Goal: Information Seeking & Learning: Learn about a topic

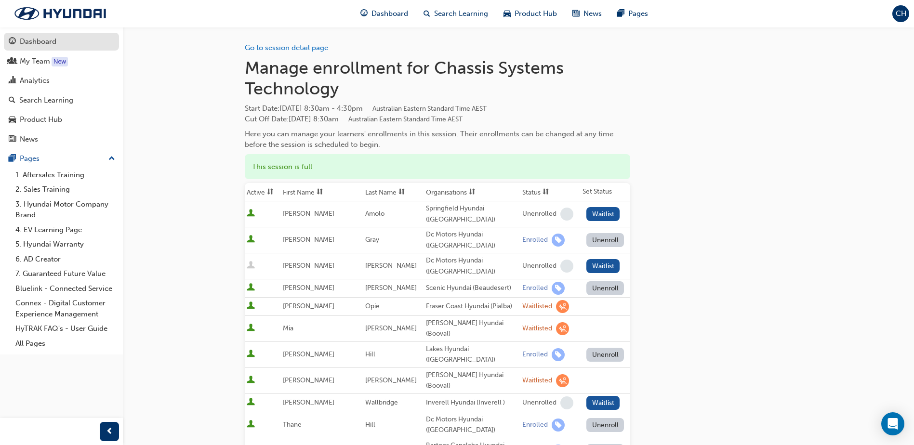
click at [31, 36] on div "Dashboard" at bounding box center [62, 42] width 106 height 12
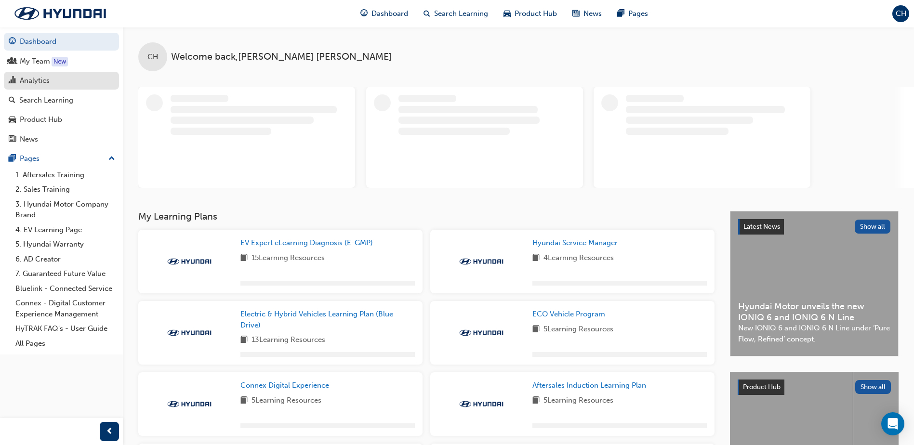
click at [41, 84] on div "Analytics" at bounding box center [35, 80] width 30 height 11
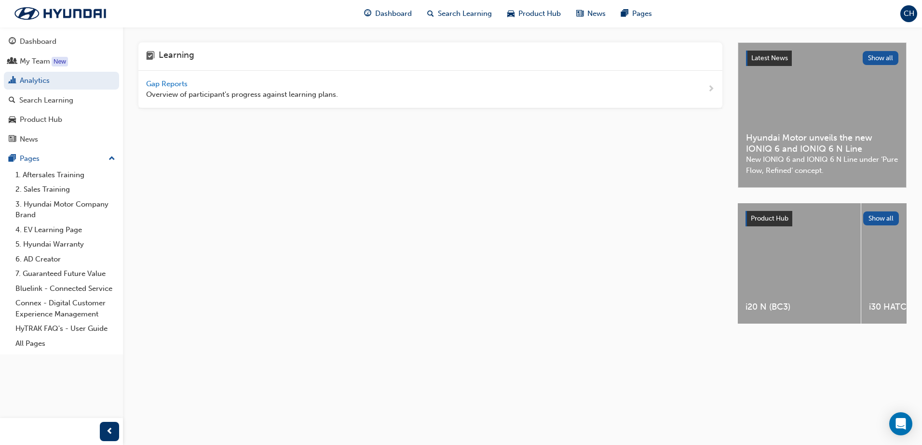
click at [165, 88] on div "Gap Reports Overview of participant's progress against learning plans." at bounding box center [242, 90] width 192 height 22
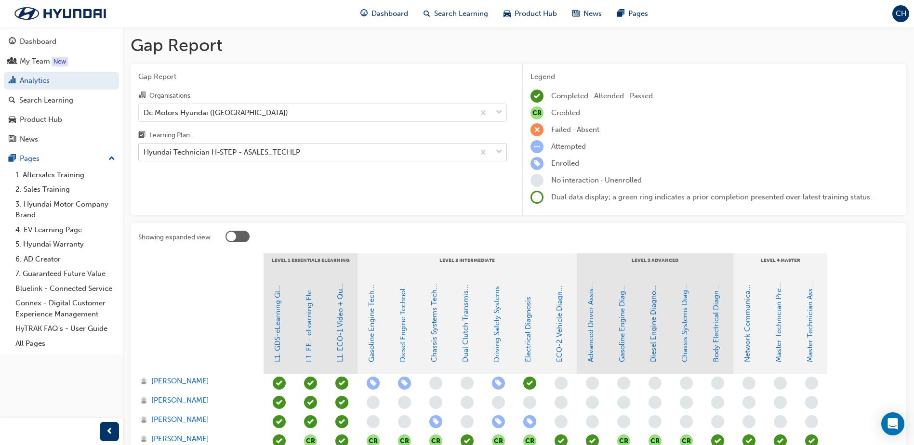
click at [180, 152] on div "Hyundai Technician H-STEP - ASALES_TECHLP" at bounding box center [222, 152] width 157 height 11
click at [145, 152] on input "Learning Plan Hyundai Technician H-STEP - ASALES_TECHLP" at bounding box center [144, 152] width 1 height 8
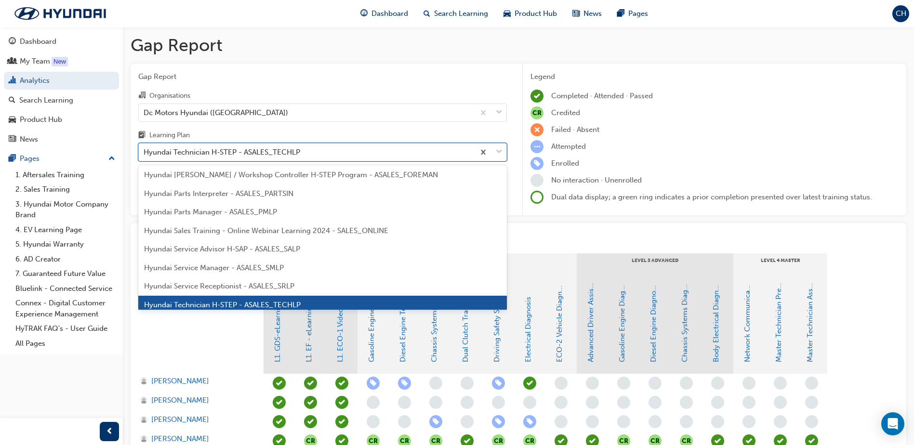
scroll to position [241, 0]
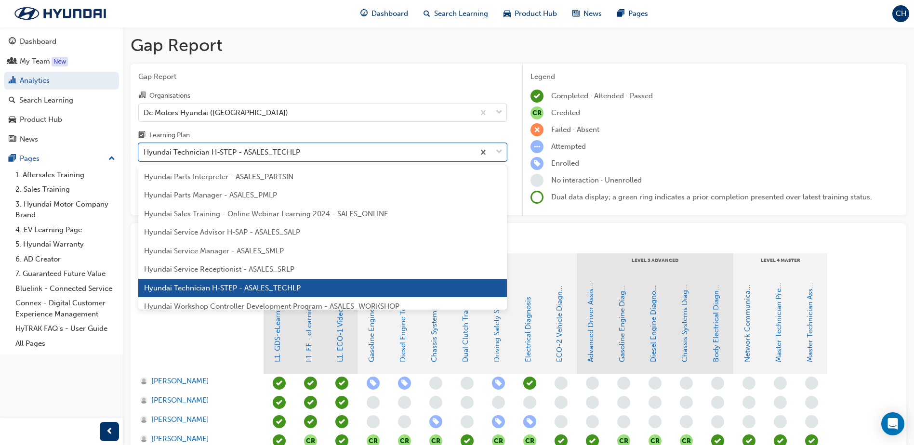
click at [240, 233] on span "Hyundai Service Advisor H-SAP - ASALES_SALP" at bounding box center [222, 232] width 156 height 9
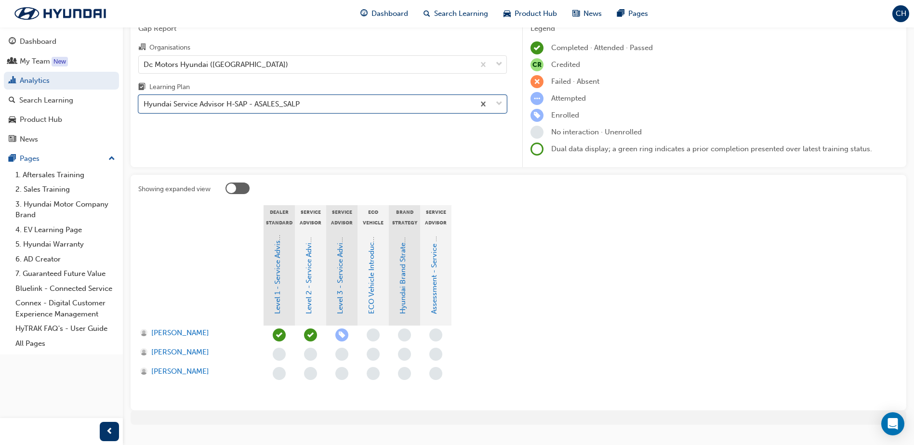
scroll to position [67, 0]
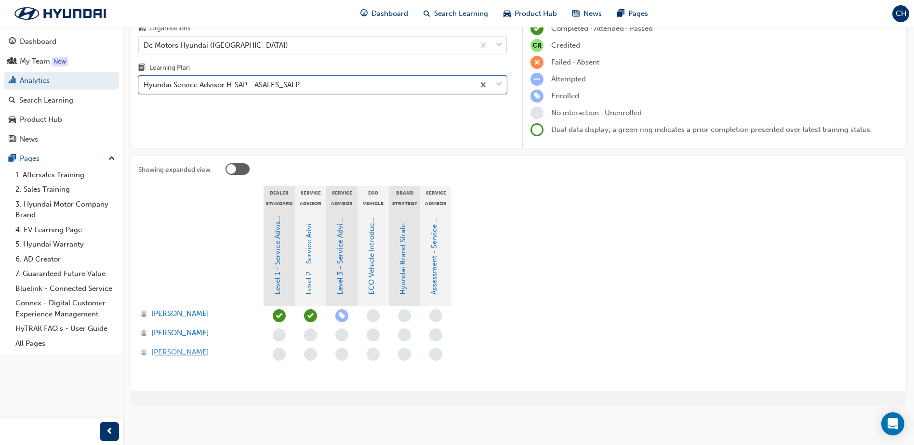
click at [186, 351] on span "Roeshell Mitchell" at bounding box center [180, 352] width 58 height 11
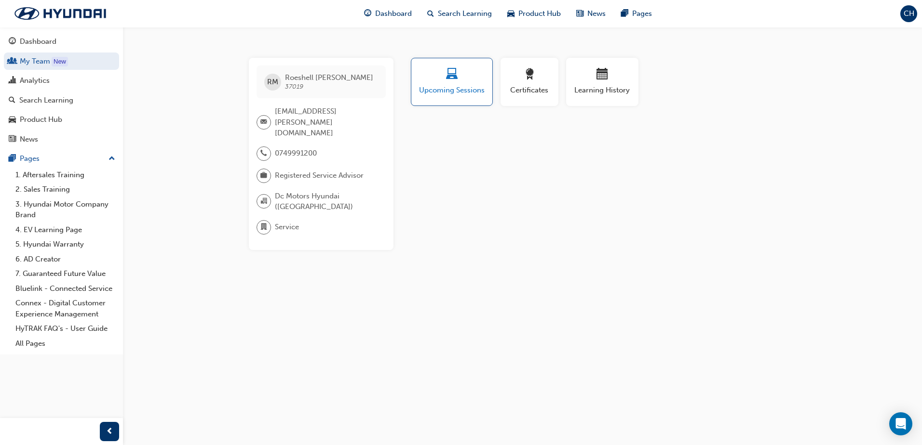
click at [464, 85] on span "Upcoming Sessions" at bounding box center [451, 90] width 67 height 11
click at [533, 85] on span "Certificates" at bounding box center [529, 90] width 43 height 11
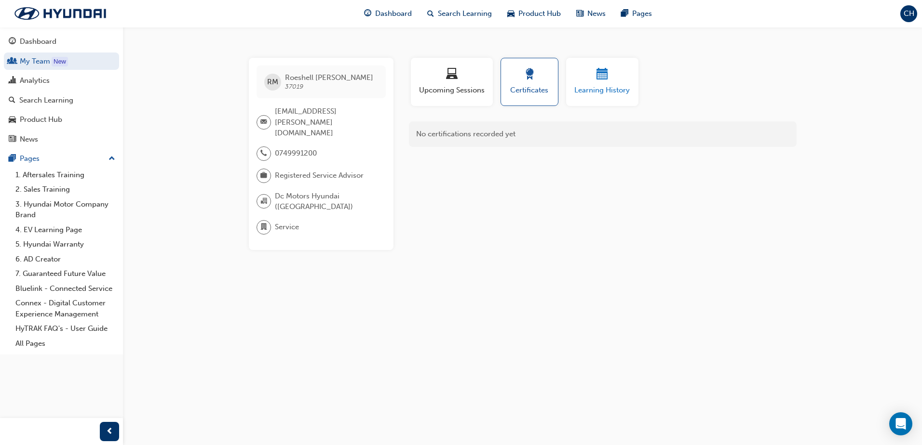
click at [598, 85] on span "Learning History" at bounding box center [602, 90] width 58 height 11
click at [442, 94] on span "Upcoming Sessions" at bounding box center [451, 90] width 67 height 11
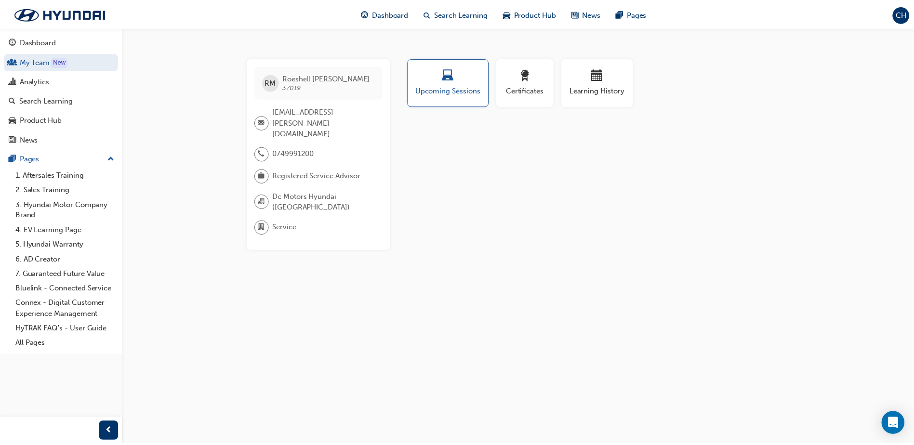
scroll to position [67, 0]
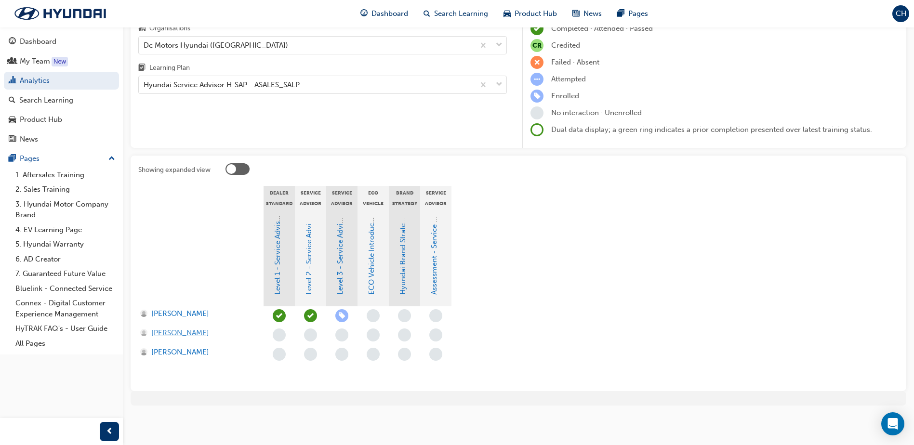
click at [172, 333] on span "Joanne Anderson" at bounding box center [180, 333] width 58 height 11
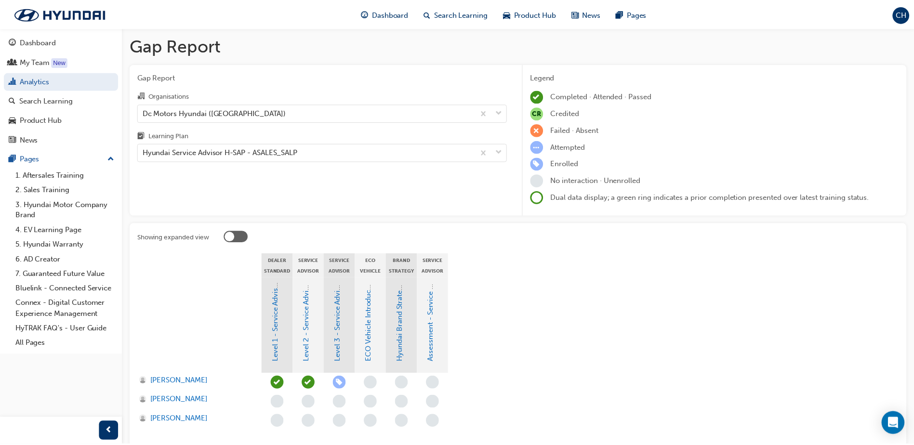
scroll to position [67, 0]
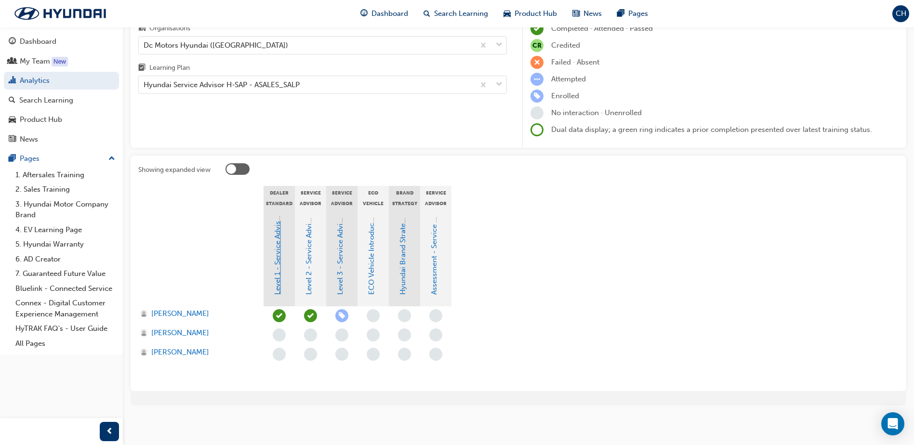
click at [279, 284] on link "Level 1 - Service Advisor Program" at bounding box center [277, 239] width 9 height 112
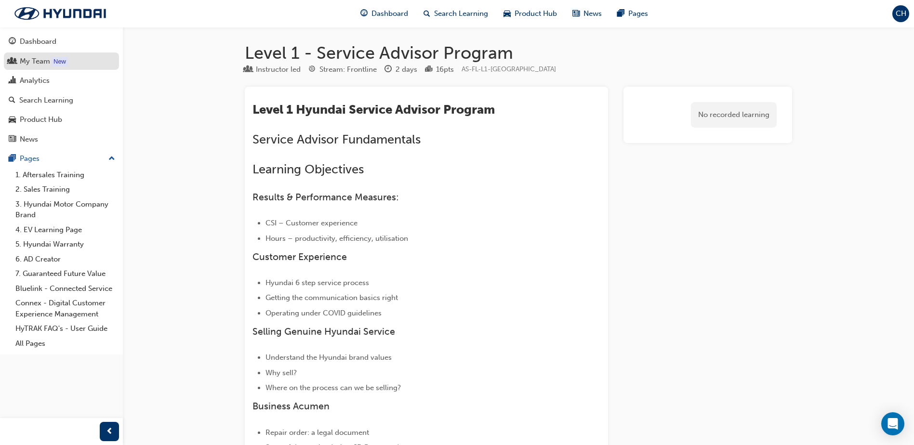
click at [30, 68] on link "My Team New" at bounding box center [61, 62] width 115 height 18
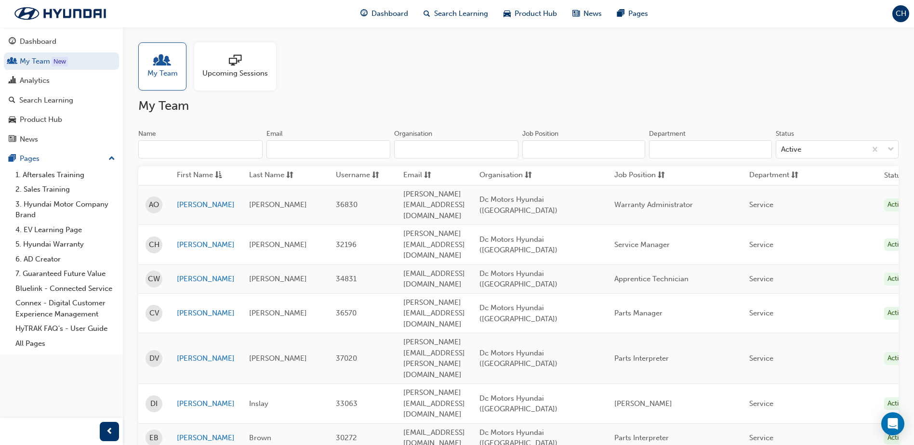
click at [224, 76] on span "Upcoming Sessions" at bounding box center [235, 73] width 66 height 11
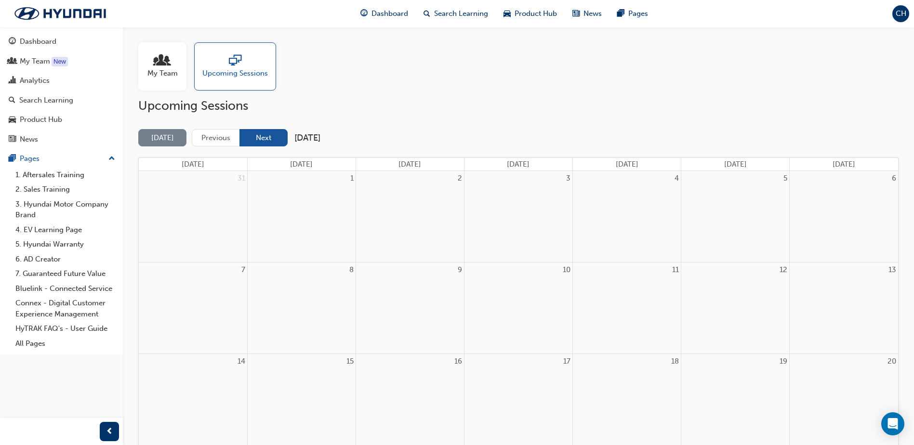
click at [273, 136] on button "Next" at bounding box center [264, 138] width 48 height 18
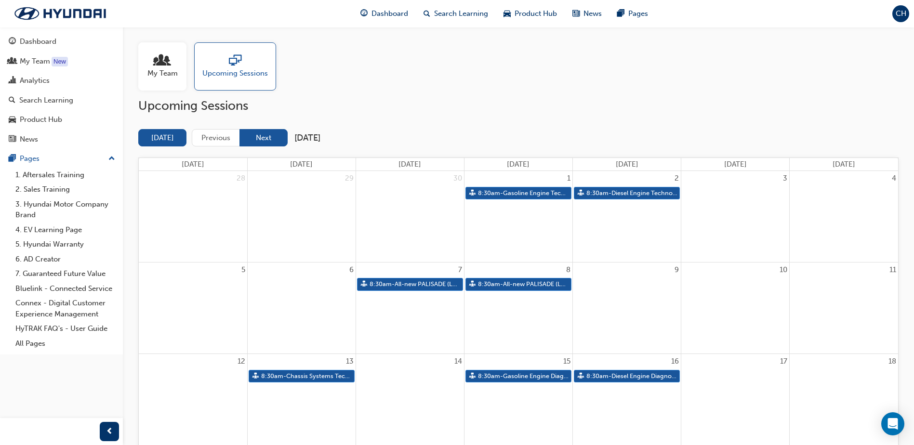
click at [268, 137] on button "Next" at bounding box center [264, 138] width 48 height 18
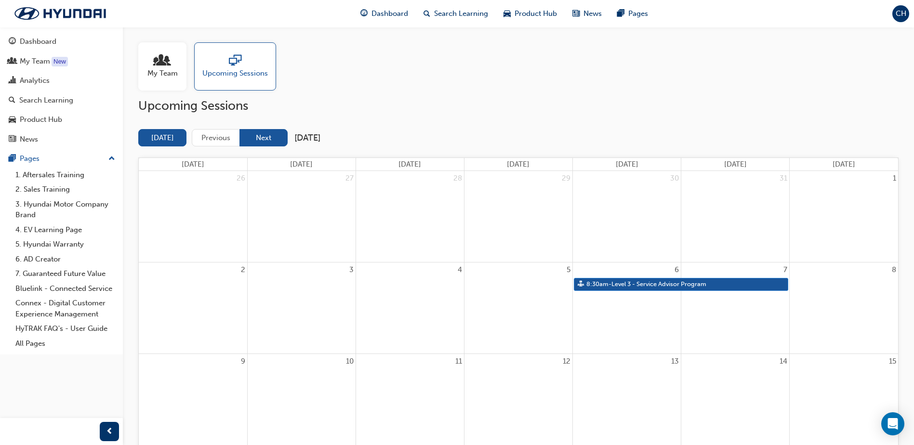
click at [272, 140] on button "Next" at bounding box center [264, 138] width 48 height 18
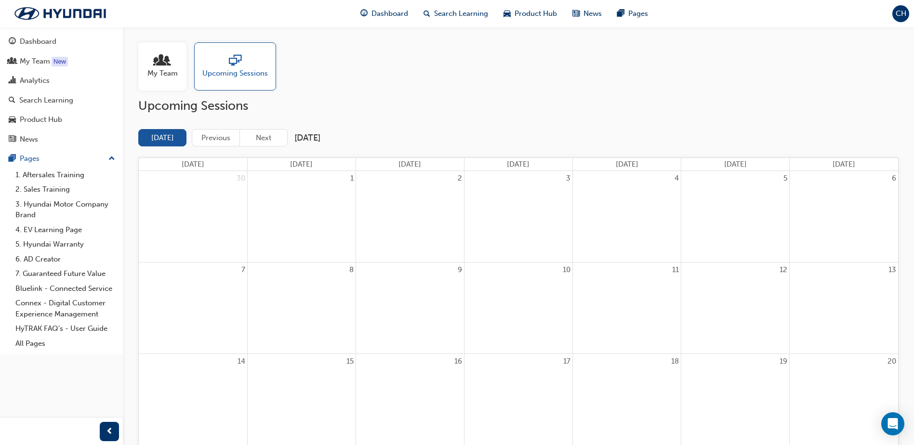
click at [172, 79] on div "My Team" at bounding box center [162, 66] width 48 height 48
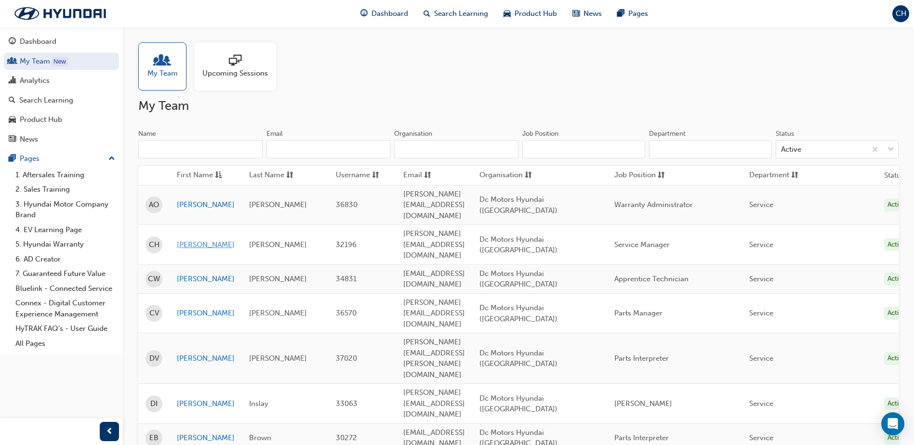
click at [186, 240] on link "Chloe" at bounding box center [206, 245] width 58 height 11
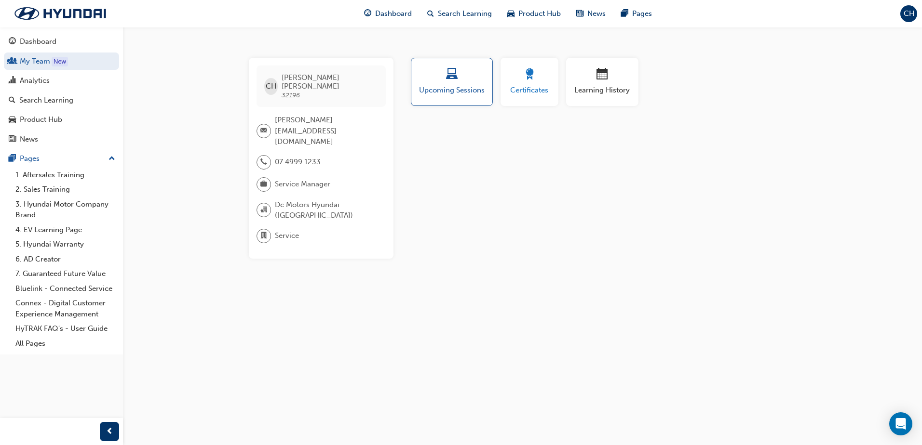
click at [537, 87] on span "Certificates" at bounding box center [529, 90] width 43 height 11
click at [455, 91] on span "Upcoming Sessions" at bounding box center [451, 90] width 67 height 11
click at [607, 88] on span "Learning History" at bounding box center [602, 90] width 58 height 11
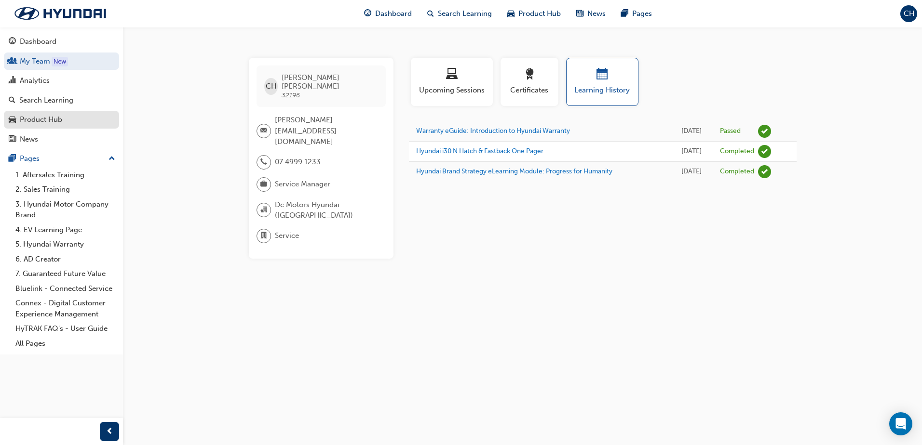
click at [55, 119] on div "Product Hub" at bounding box center [41, 119] width 42 height 11
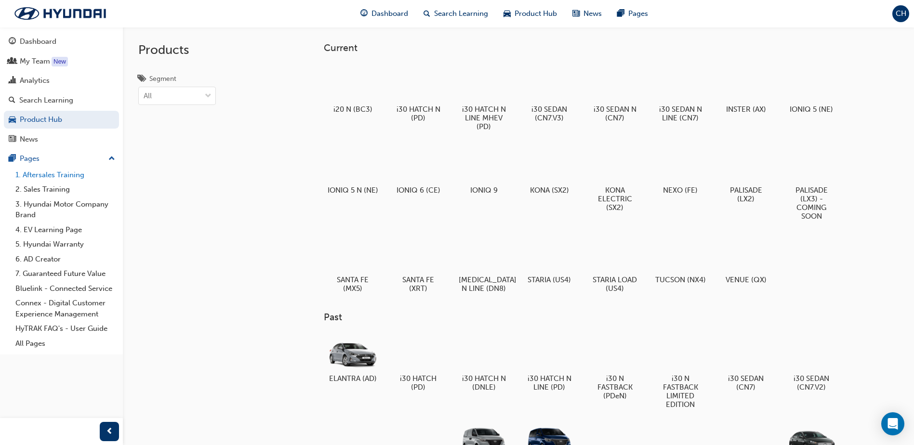
click at [60, 175] on link "1. Aftersales Training" at bounding box center [65, 175] width 107 height 15
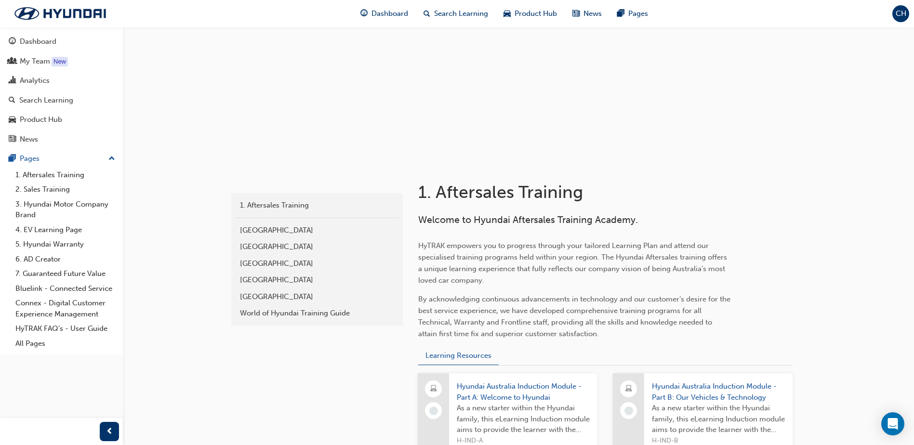
scroll to position [80, 0]
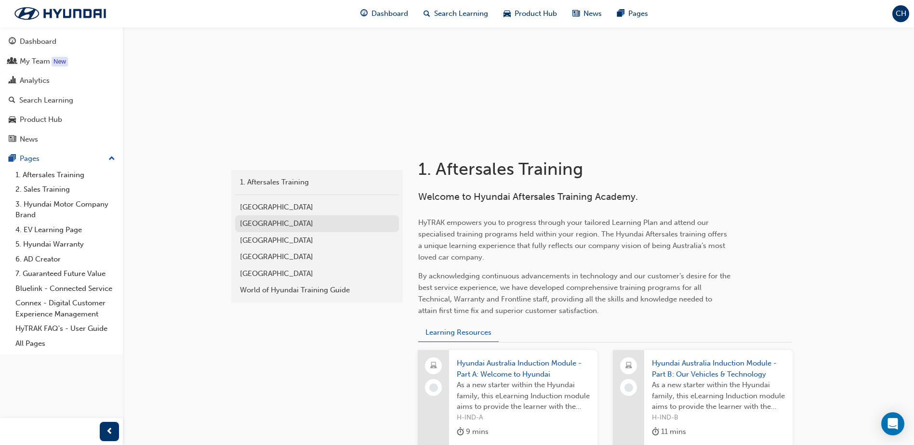
click at [268, 223] on div "[GEOGRAPHIC_DATA]" at bounding box center [317, 223] width 154 height 11
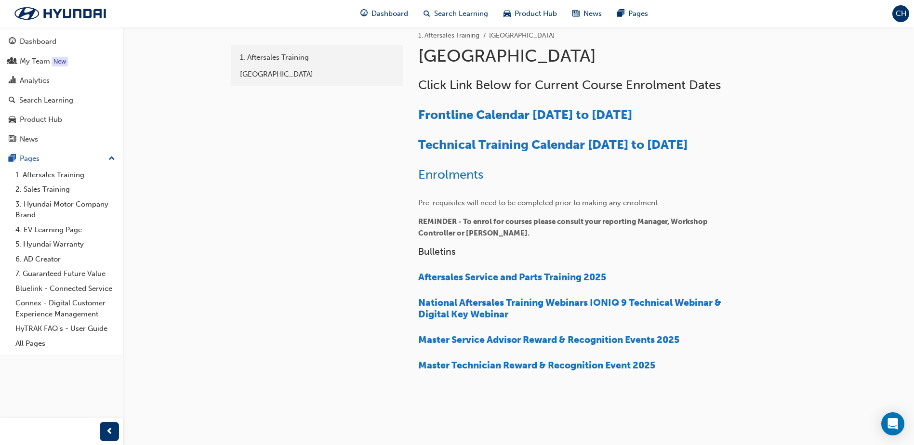
scroll to position [241, 0]
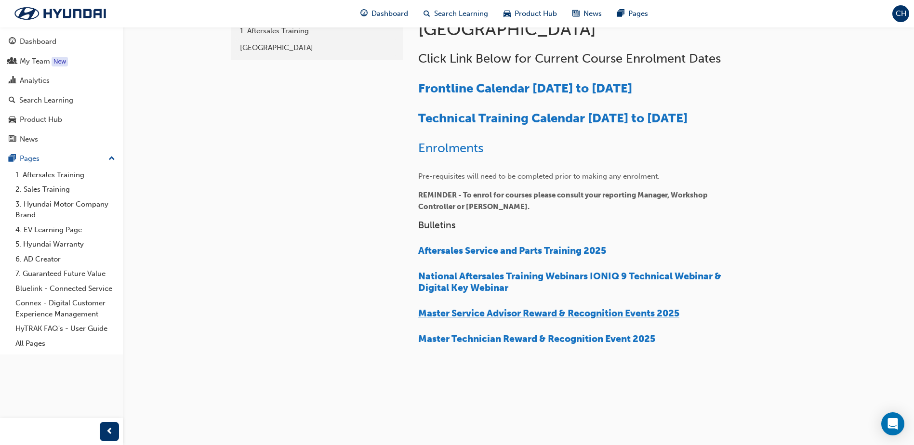
click at [617, 319] on span "Master Service Advisor Reward & Recognition Events 2025" at bounding box center [548, 313] width 261 height 11
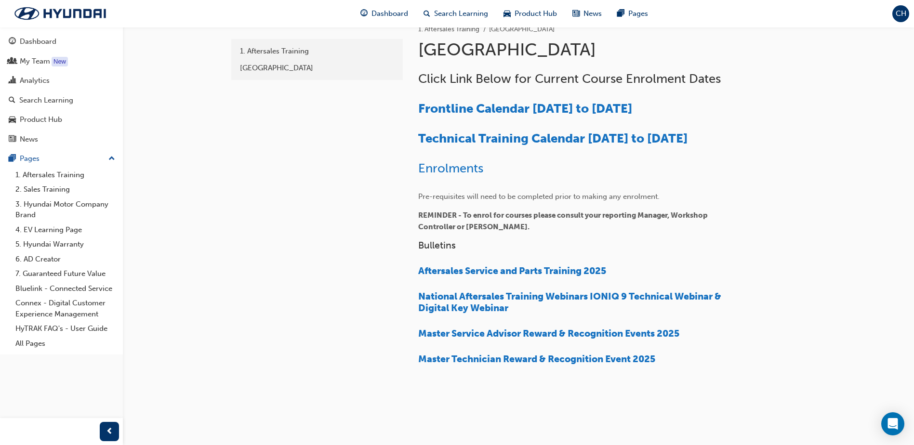
scroll to position [247, 0]
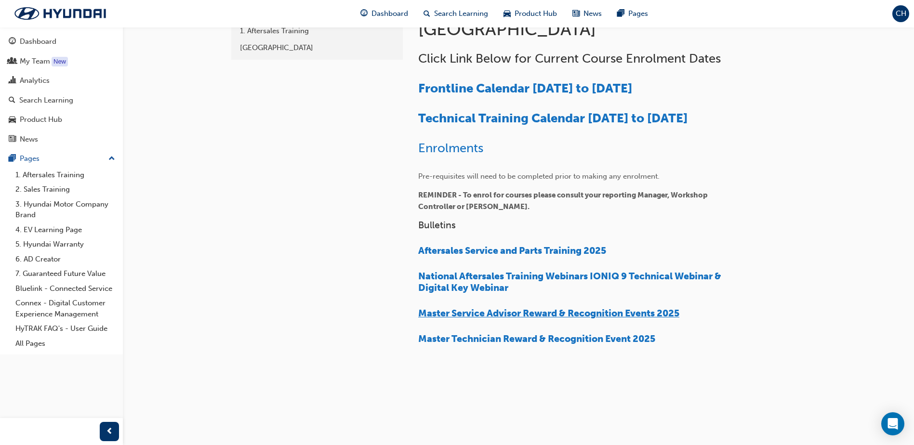
click at [447, 316] on span "Master Service Advisor Reward & Recognition Events 2025" at bounding box center [548, 313] width 261 height 11
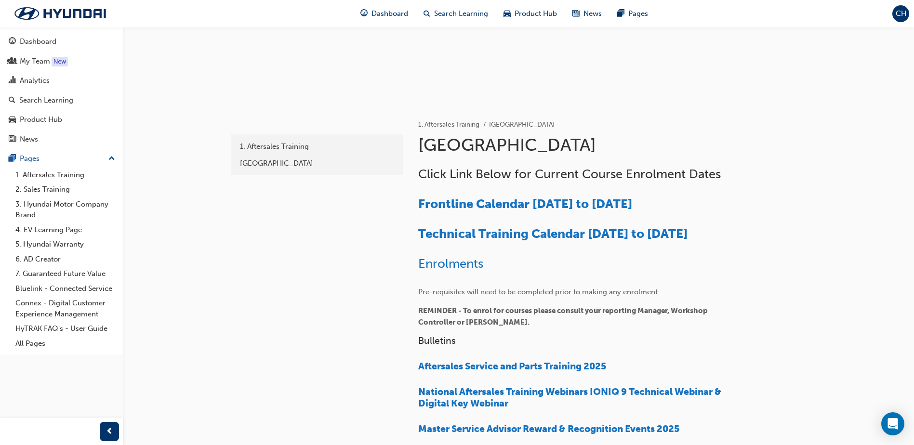
scroll to position [241, 0]
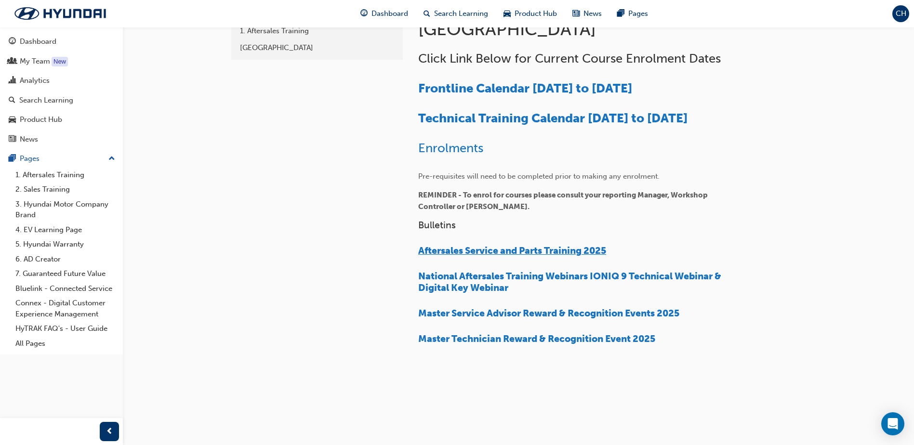
click at [448, 256] on span "Aftersales Service and Parts Training 2025" at bounding box center [512, 250] width 188 height 11
